Goal: Transaction & Acquisition: Download file/media

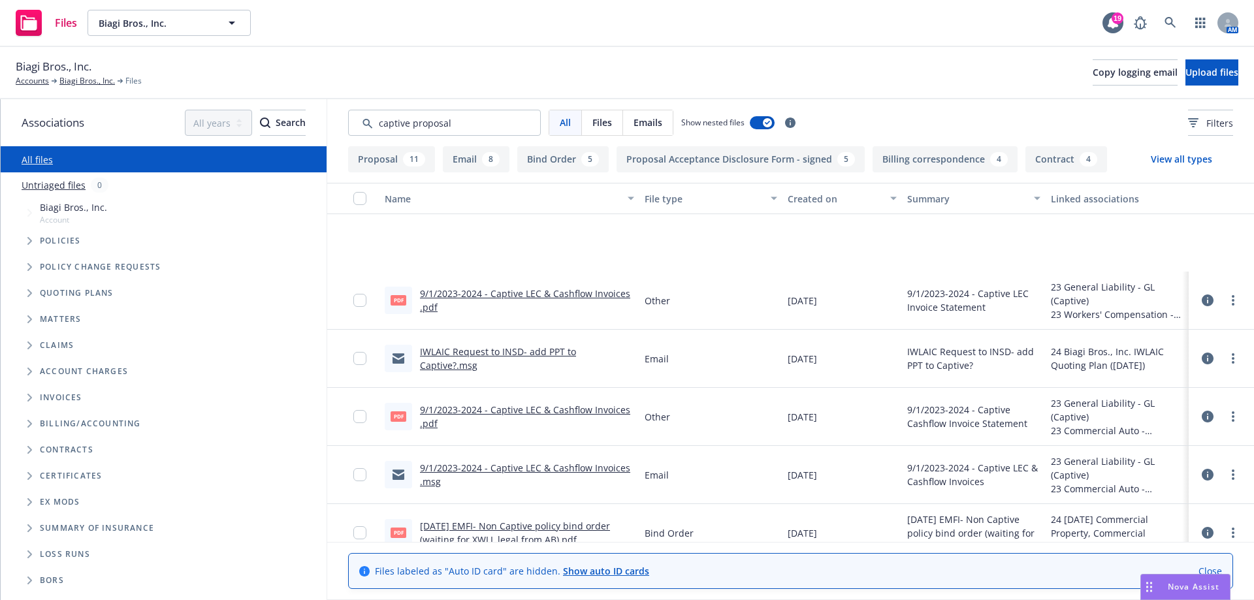
scroll to position [131, 0]
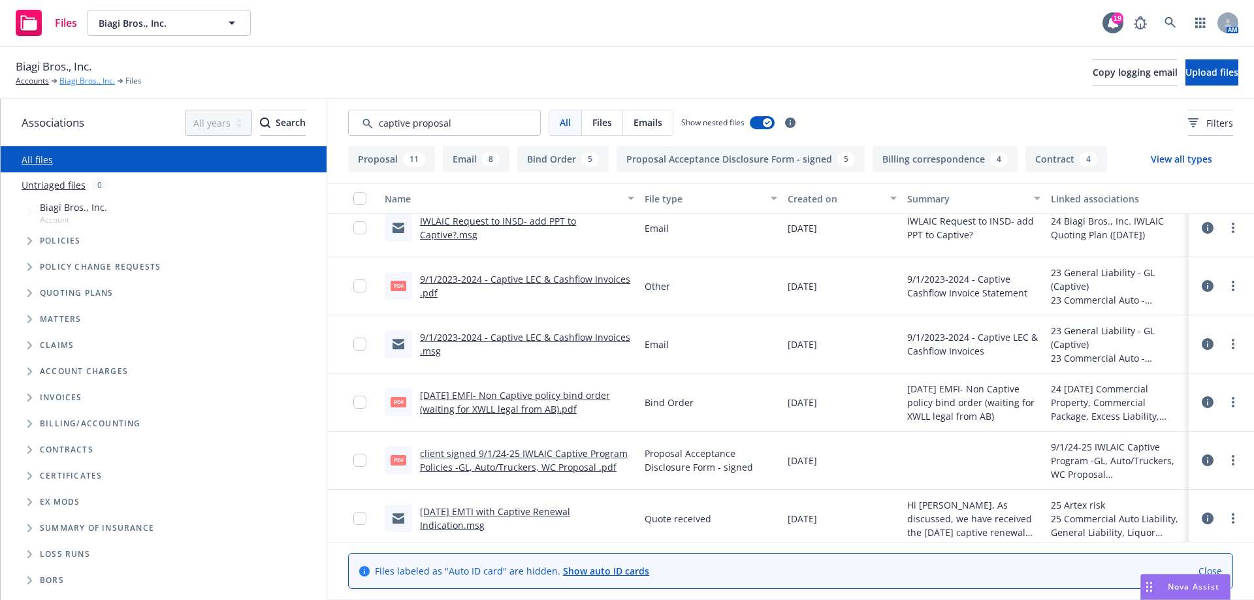
click at [76, 84] on link "Biagi Bros., Inc." at bounding box center [87, 81] width 56 height 12
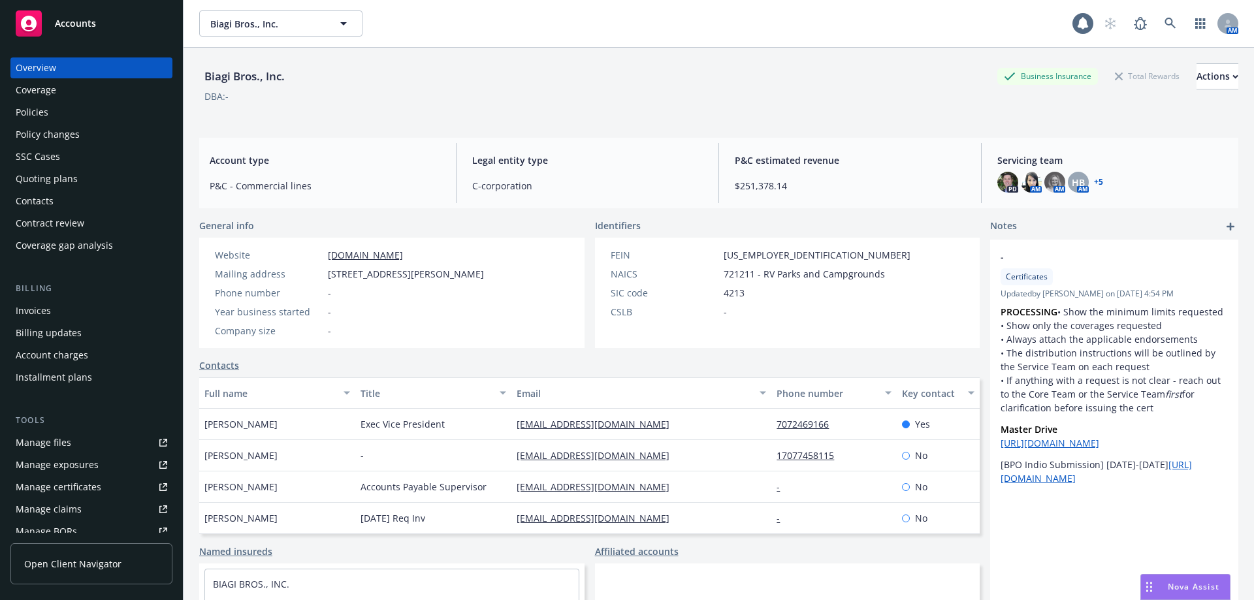
click at [76, 110] on div "Policies" at bounding box center [92, 112] width 152 height 21
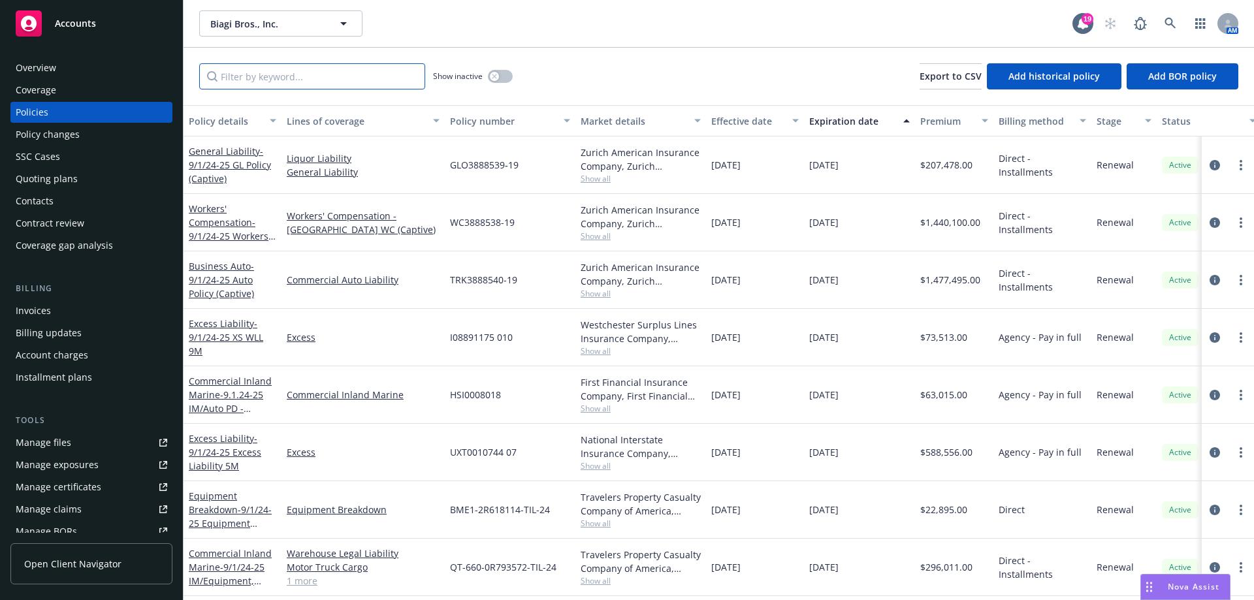
click at [297, 72] on input "Filter by keyword..." at bounding box center [312, 76] width 226 height 26
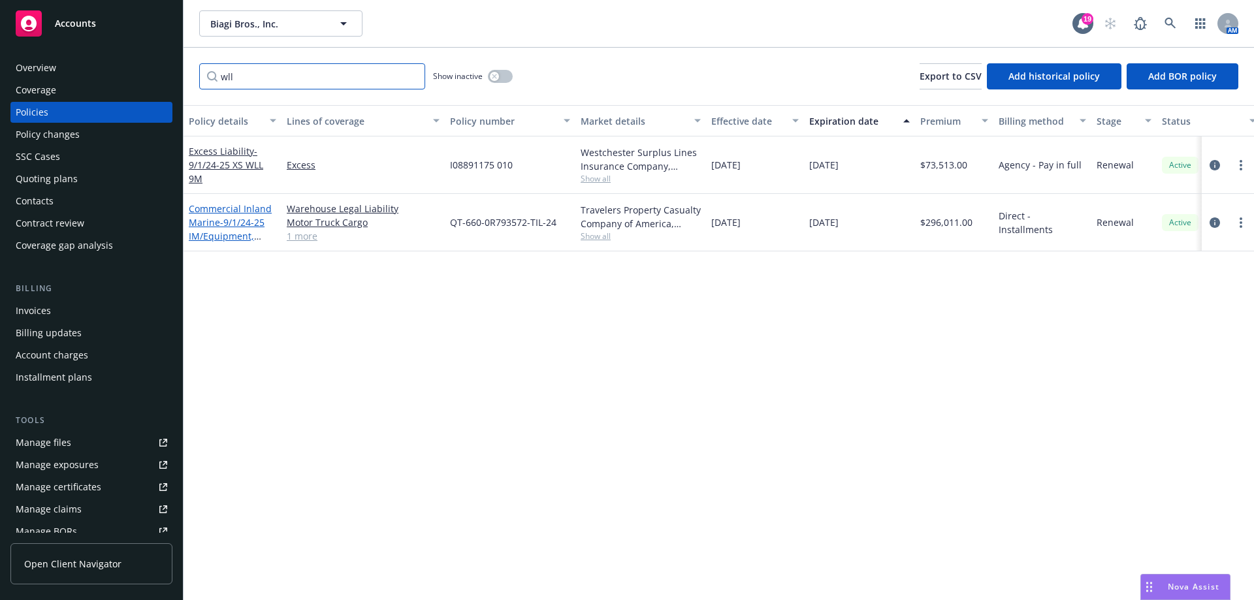
type input "wll"
click at [243, 226] on span "- 9/1/24-25 IM/Equipment, WLL, MTC" at bounding box center [227, 236] width 76 height 40
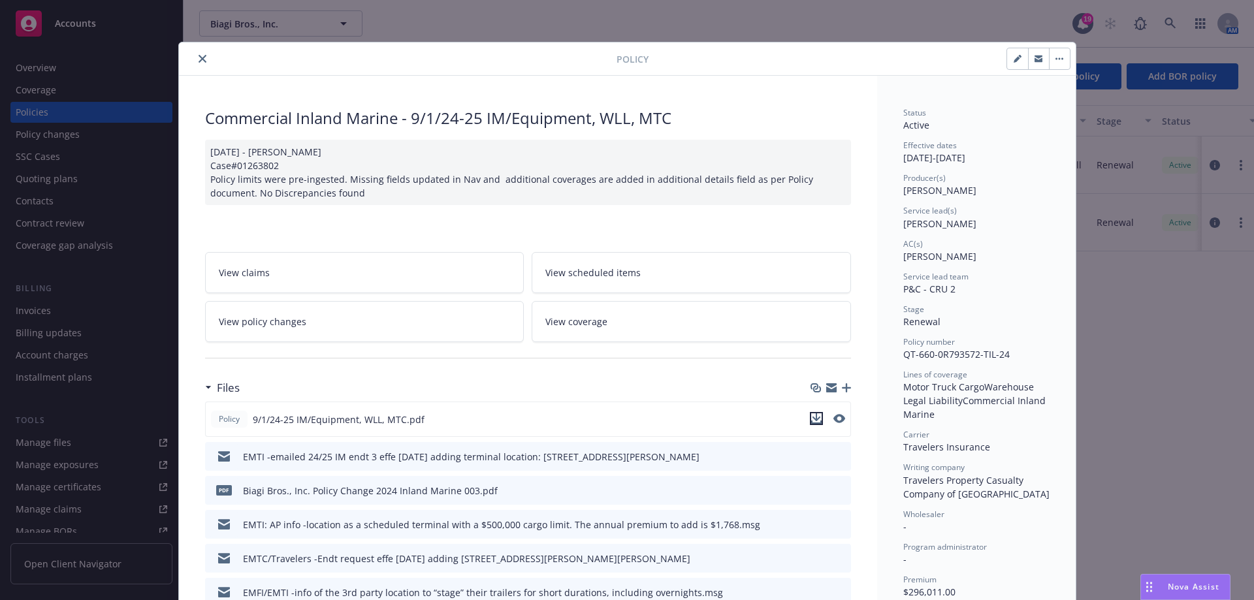
click at [815, 419] on icon "download file" at bounding box center [816, 419] width 10 height 10
